Goal: Task Accomplishment & Management: Manage account settings

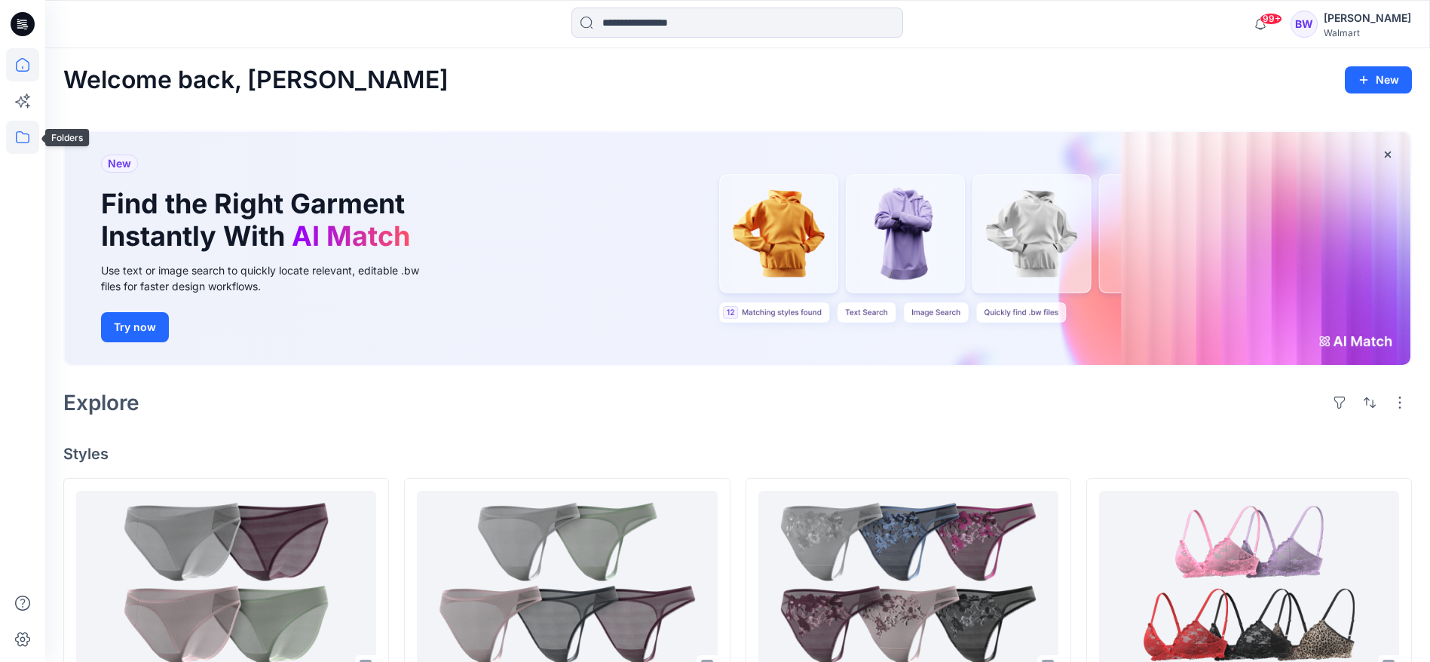
click at [16, 142] on icon at bounding box center [22, 137] width 33 height 33
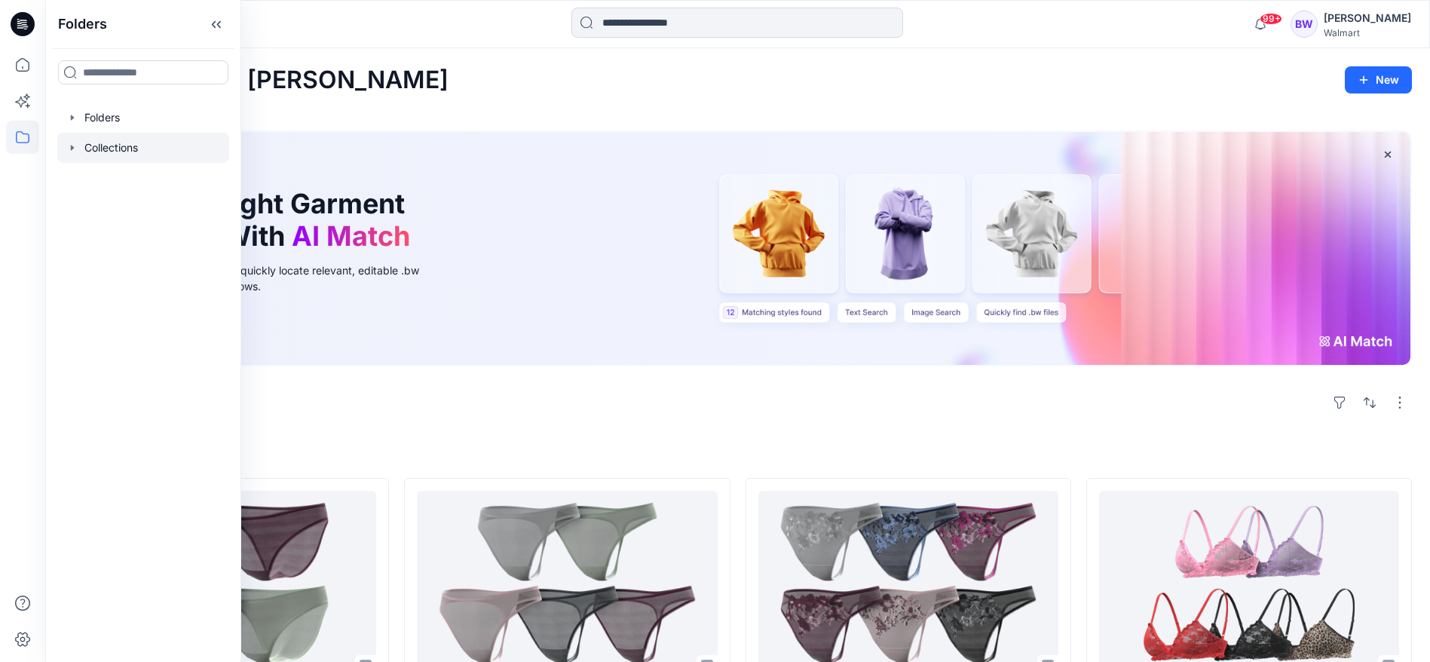
click at [95, 142] on div at bounding box center [143, 148] width 172 height 30
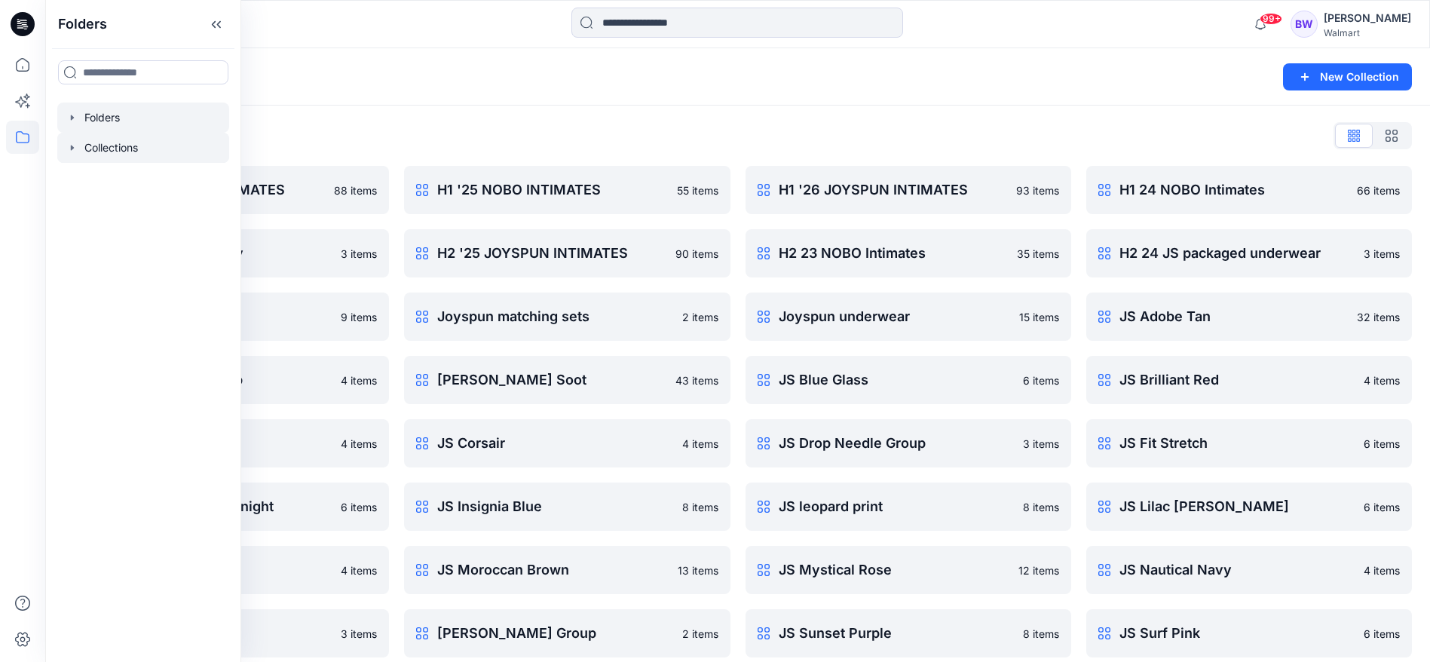
click at [103, 123] on div at bounding box center [143, 117] width 172 height 30
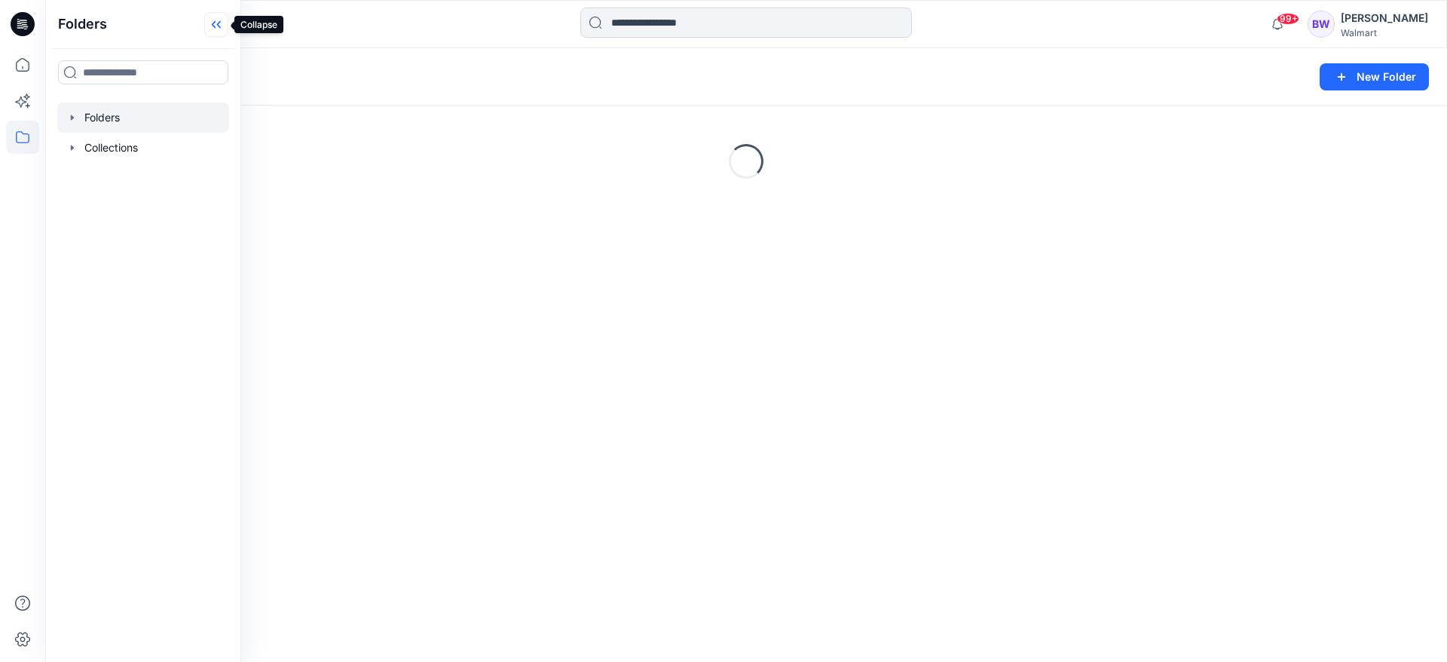
click at [222, 28] on icon at bounding box center [216, 24] width 24 height 25
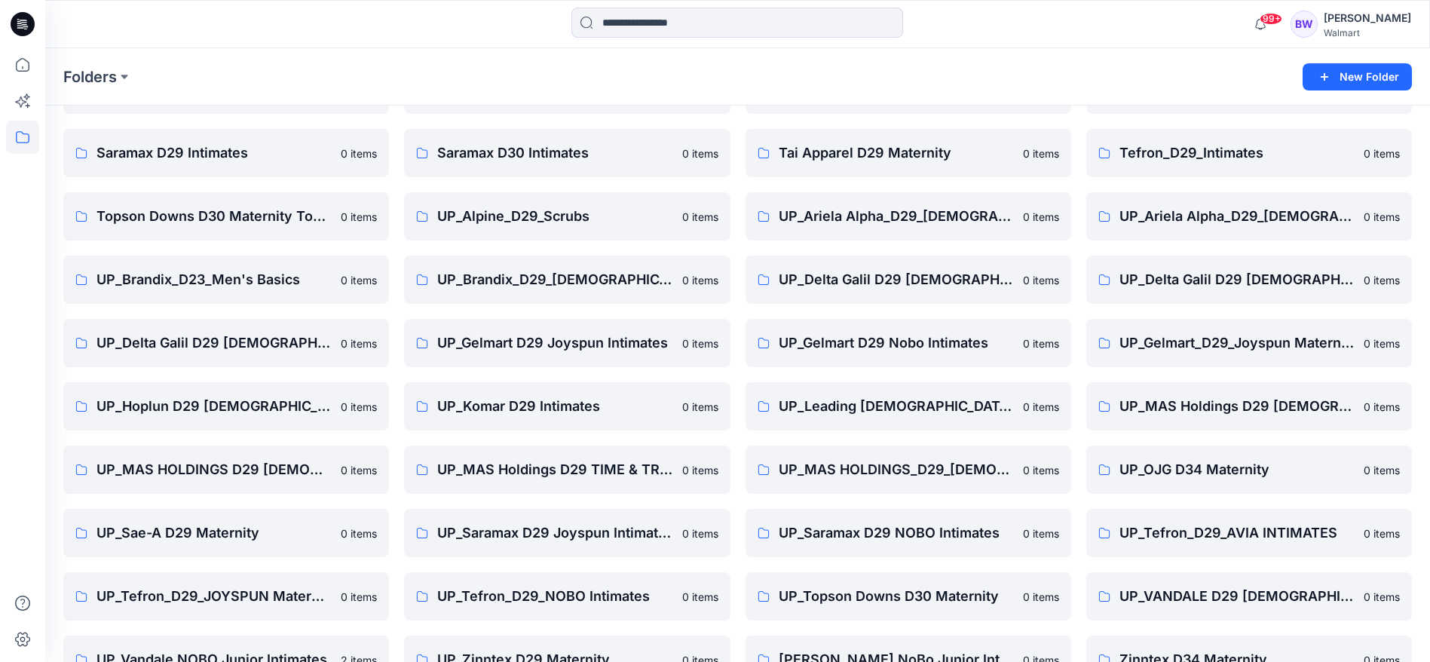
scroll to position [267, 0]
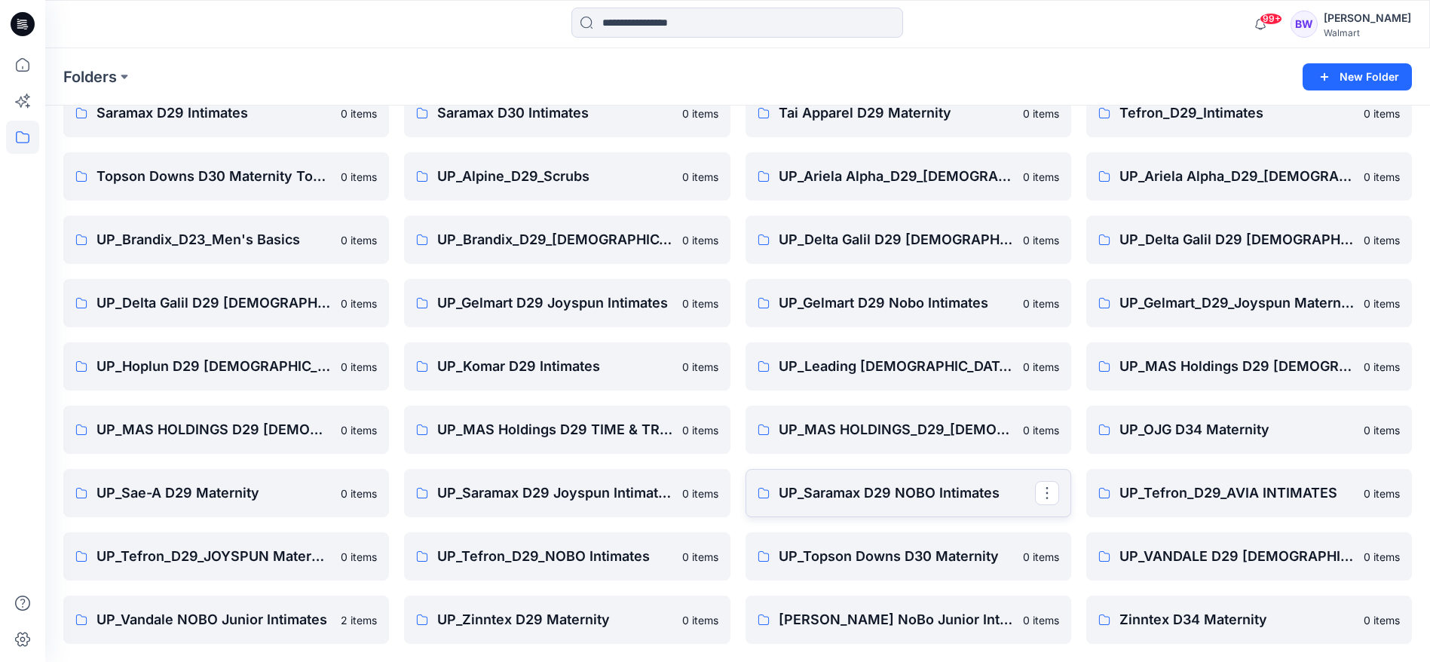
click at [844, 481] on link "UP_Saramax D29 NOBO Intimates" at bounding box center [908, 493] width 326 height 48
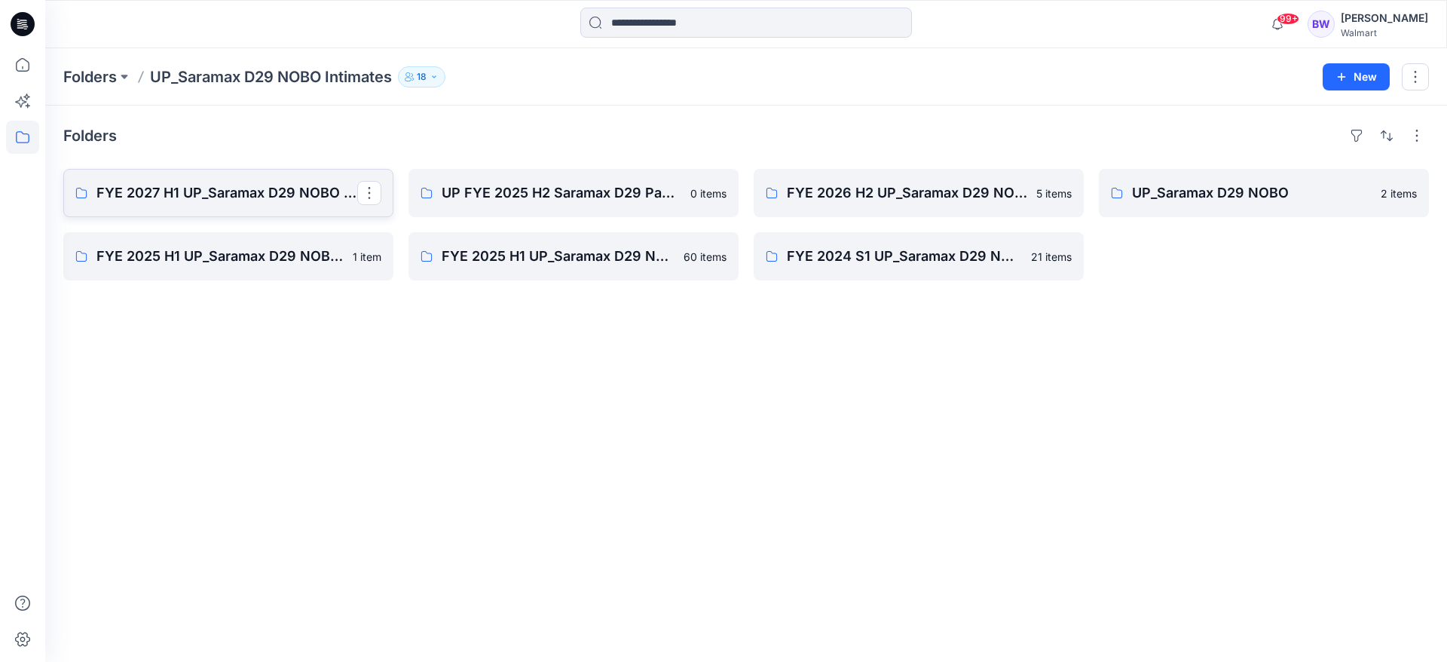
click at [264, 188] on p "FYE 2027 H1 UP_Saramax D29 NOBO PANTIES" at bounding box center [226, 192] width 261 height 21
click at [1344, 72] on icon "button" at bounding box center [1341, 77] width 12 height 12
click at [1317, 145] on p "New Folder" at bounding box center [1312, 144] width 56 height 16
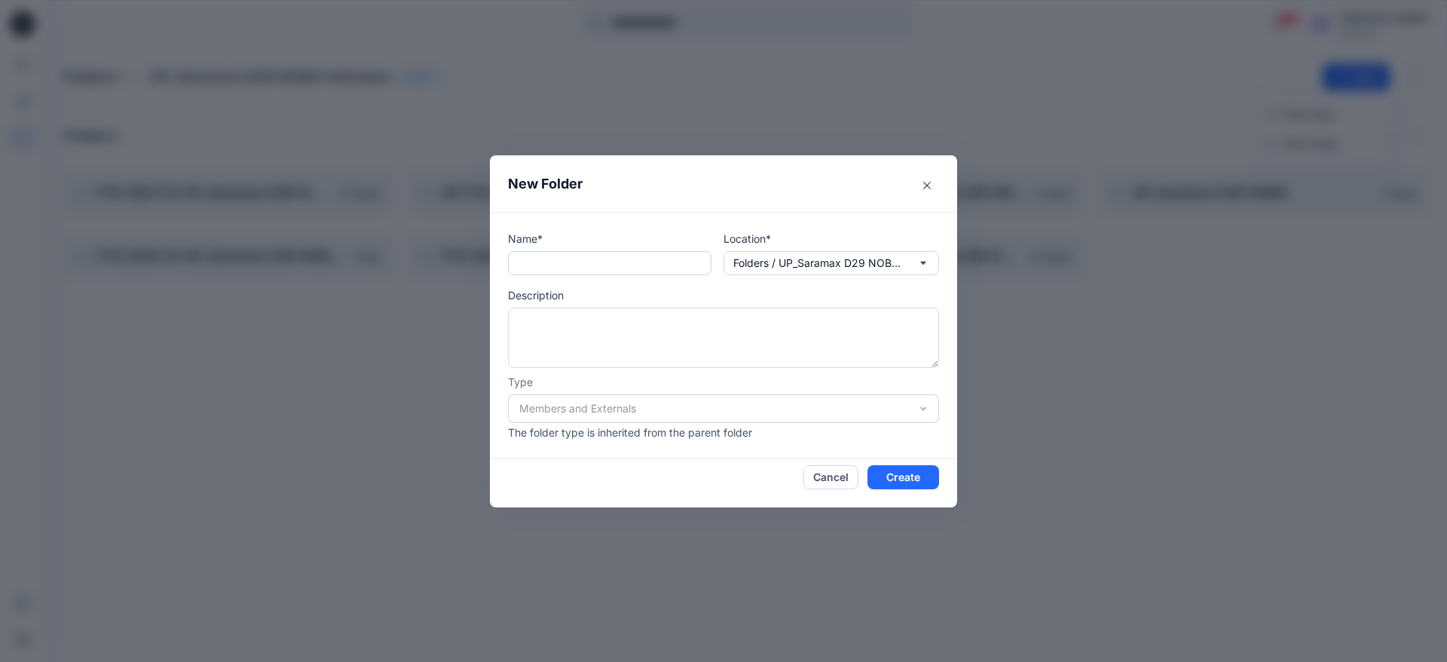
click at [604, 269] on input "text" at bounding box center [609, 263] width 203 height 24
click at [819, 489] on footer "Cancel Create" at bounding box center [723, 483] width 467 height 48
click at [818, 480] on button "Cancel" at bounding box center [830, 477] width 55 height 24
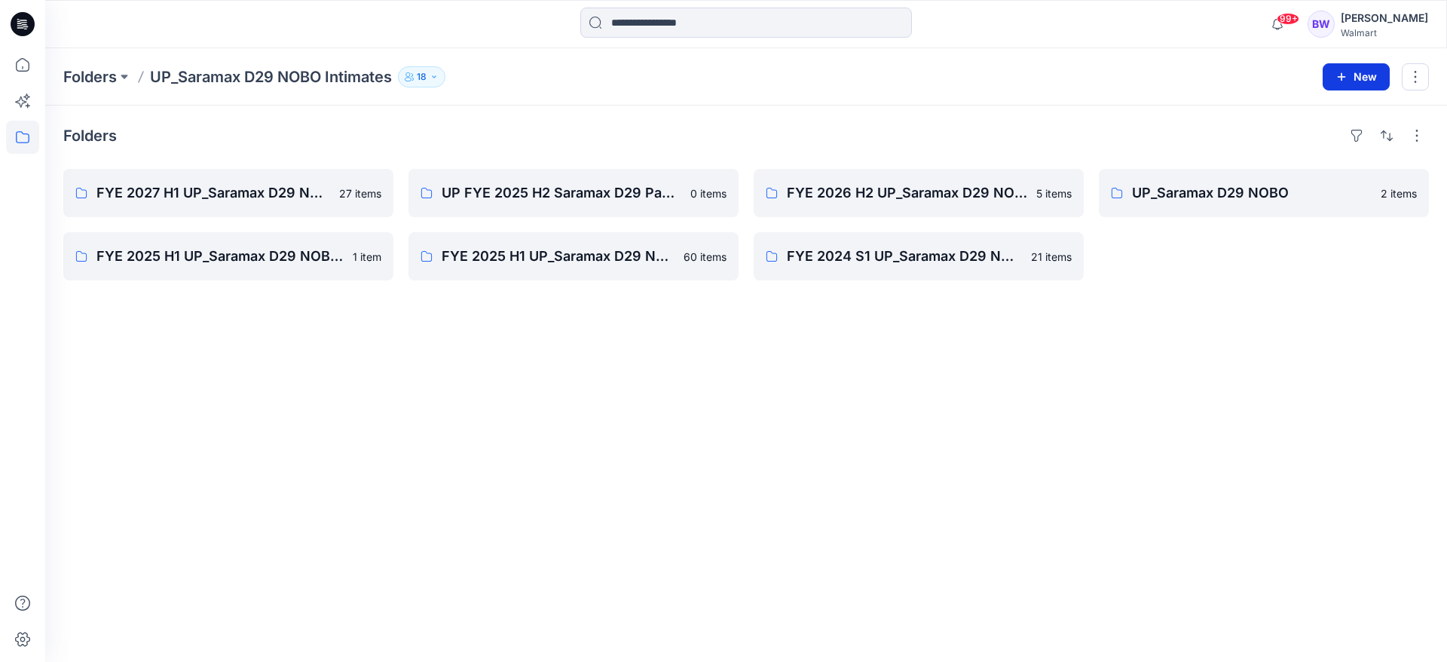
click at [1341, 81] on icon "button" at bounding box center [1341, 77] width 12 height 12
click at [1324, 111] on p "New Style" at bounding box center [1309, 115] width 50 height 18
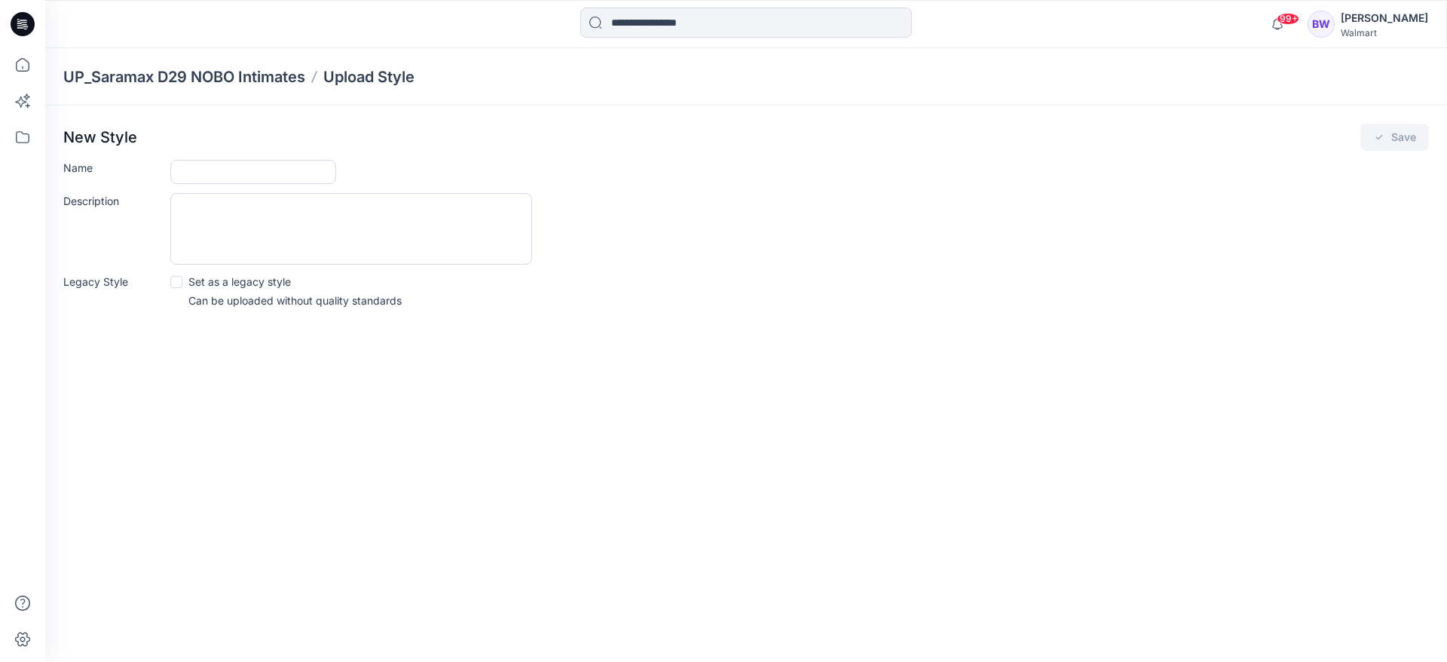
click at [206, 154] on div "New Style Save Name Description Legacy Style Set as a legacy style Can be uploa…" at bounding box center [746, 221] width 1402 height 230
click at [215, 162] on input "Name" at bounding box center [253, 172] width 166 height 24
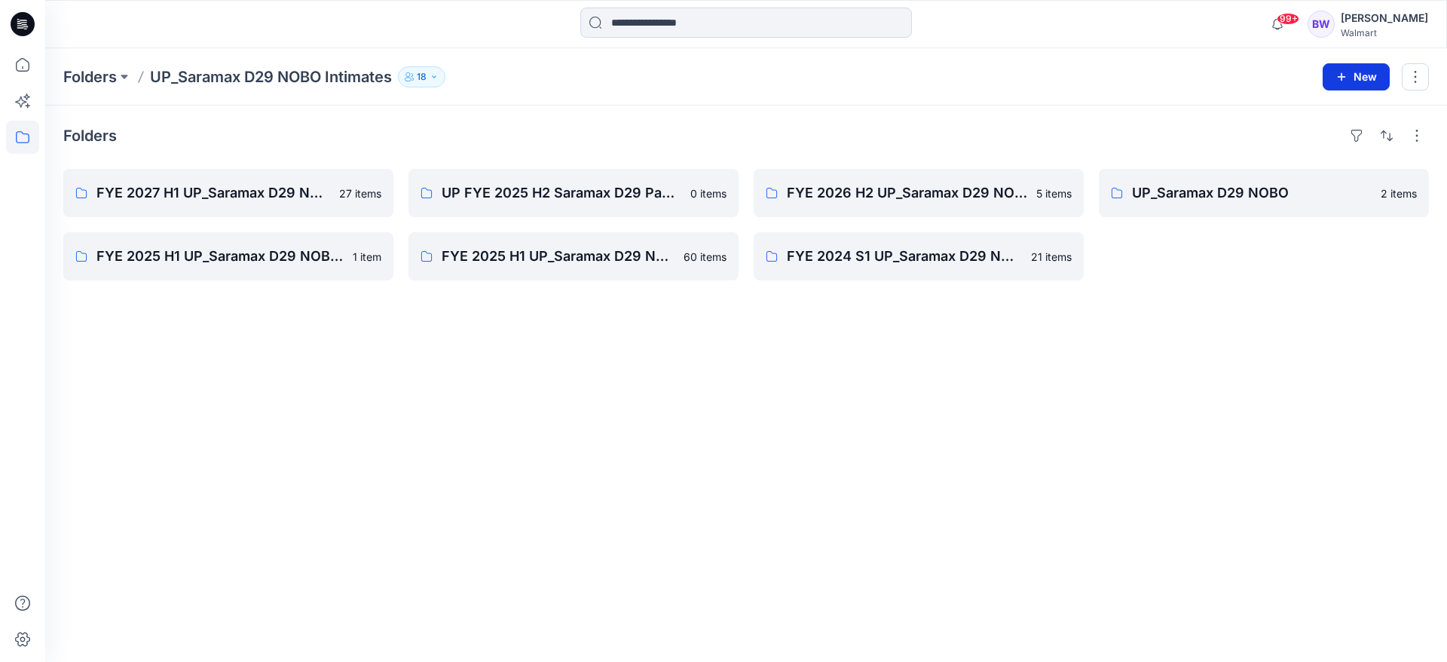
click at [1339, 76] on icon "button" at bounding box center [1342, 77] width 8 height 8
click at [1339, 147] on p "New Folder" at bounding box center [1312, 144] width 56 height 16
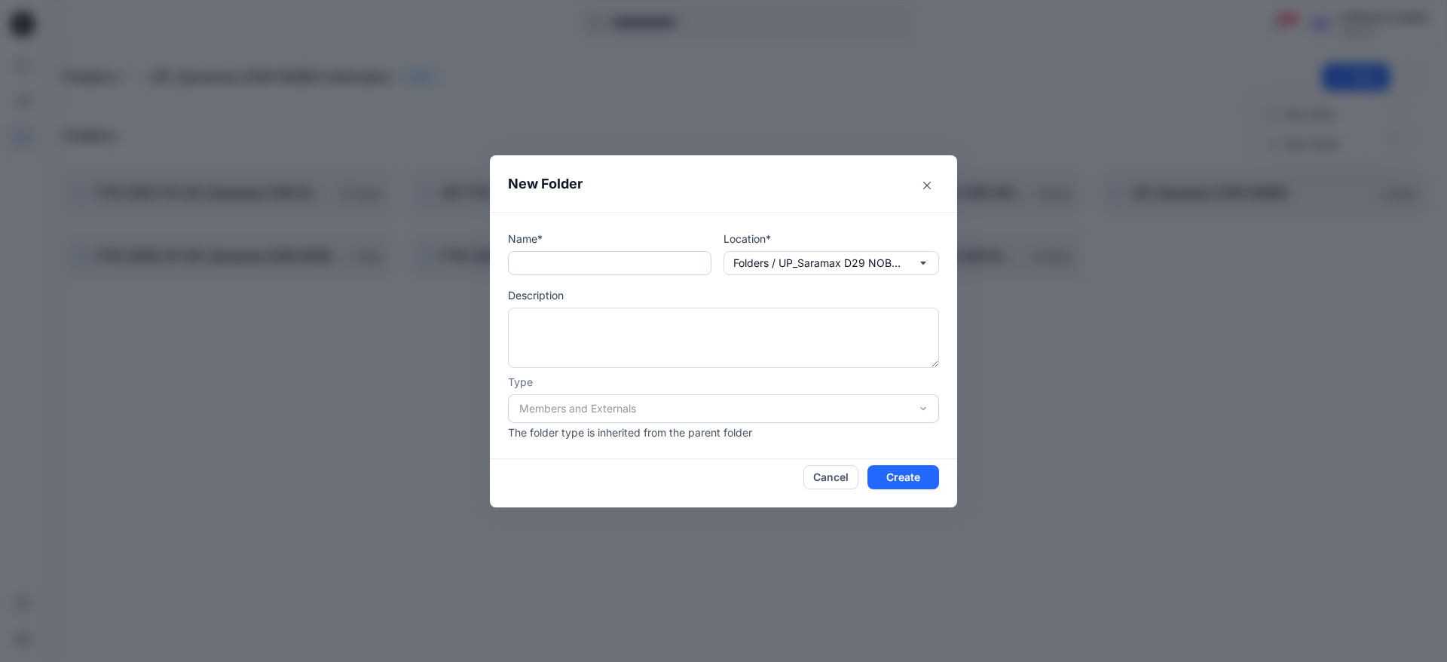
click at [641, 271] on input "text" at bounding box center [609, 263] width 203 height 24
type input "**********"
click at [659, 321] on textarea at bounding box center [723, 337] width 431 height 60
type textarea "*"
type textarea "**********"
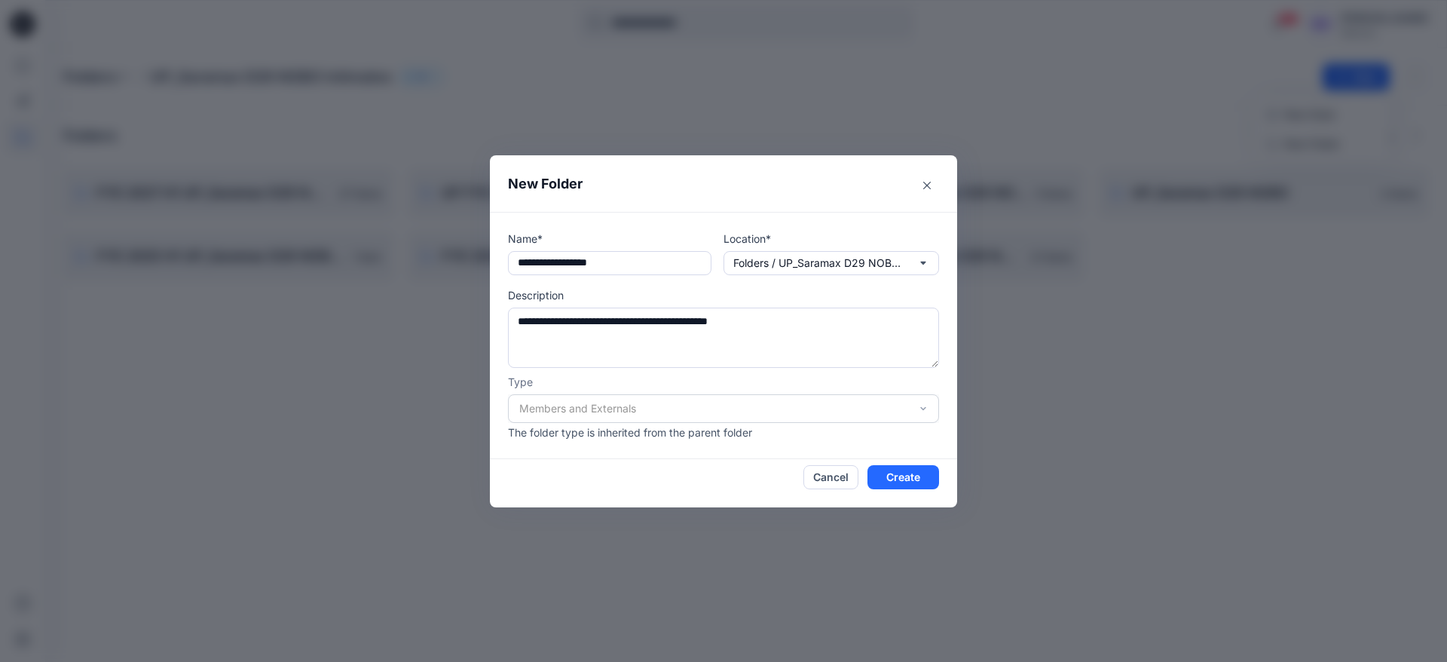
click at [655, 421] on div "Members and Externals" at bounding box center [723, 408] width 431 height 29
click at [667, 406] on div "Members and Externals" at bounding box center [723, 408] width 431 height 29
click at [896, 491] on footer "Cancel Create" at bounding box center [723, 483] width 467 height 48
click at [928, 467] on button "Create" at bounding box center [903, 477] width 72 height 24
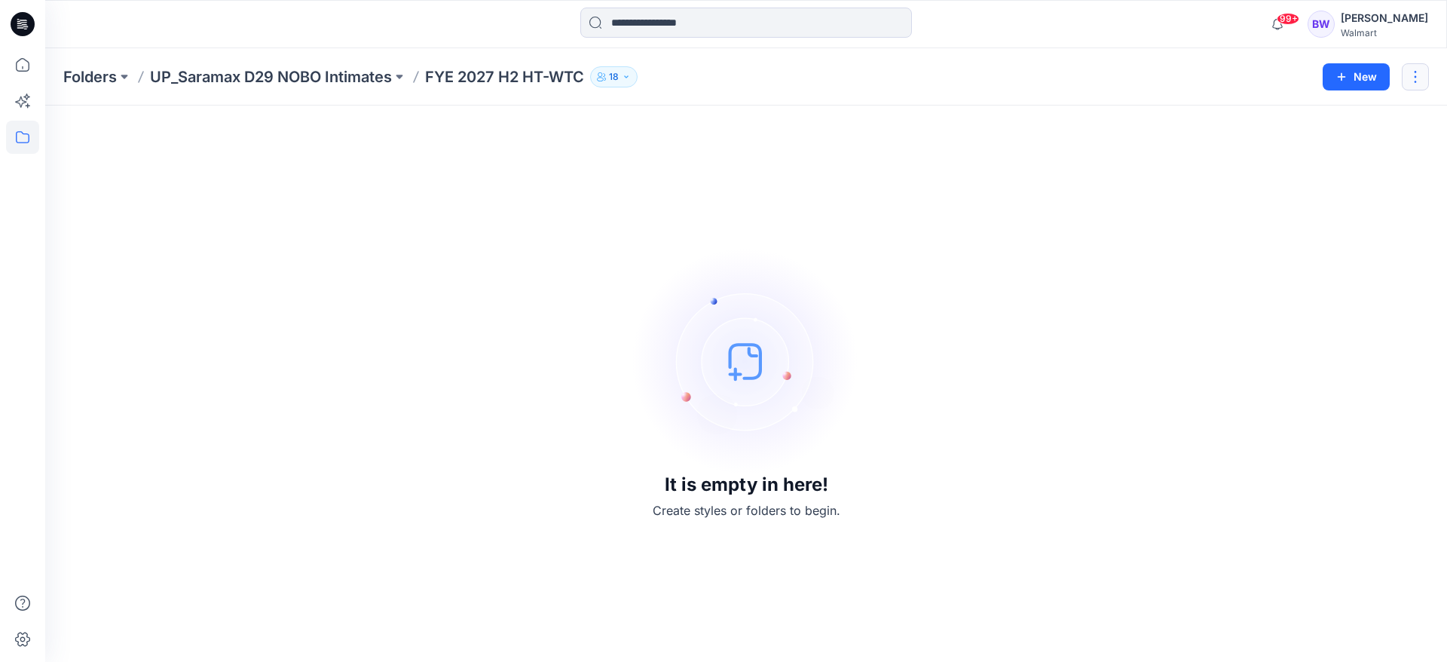
click at [1424, 80] on button "button" at bounding box center [1415, 76] width 27 height 27
click at [973, 194] on div "It is empty in here! Create styles or folders to begin." at bounding box center [746, 384] width 1366 height 520
